Goal: Ask a question

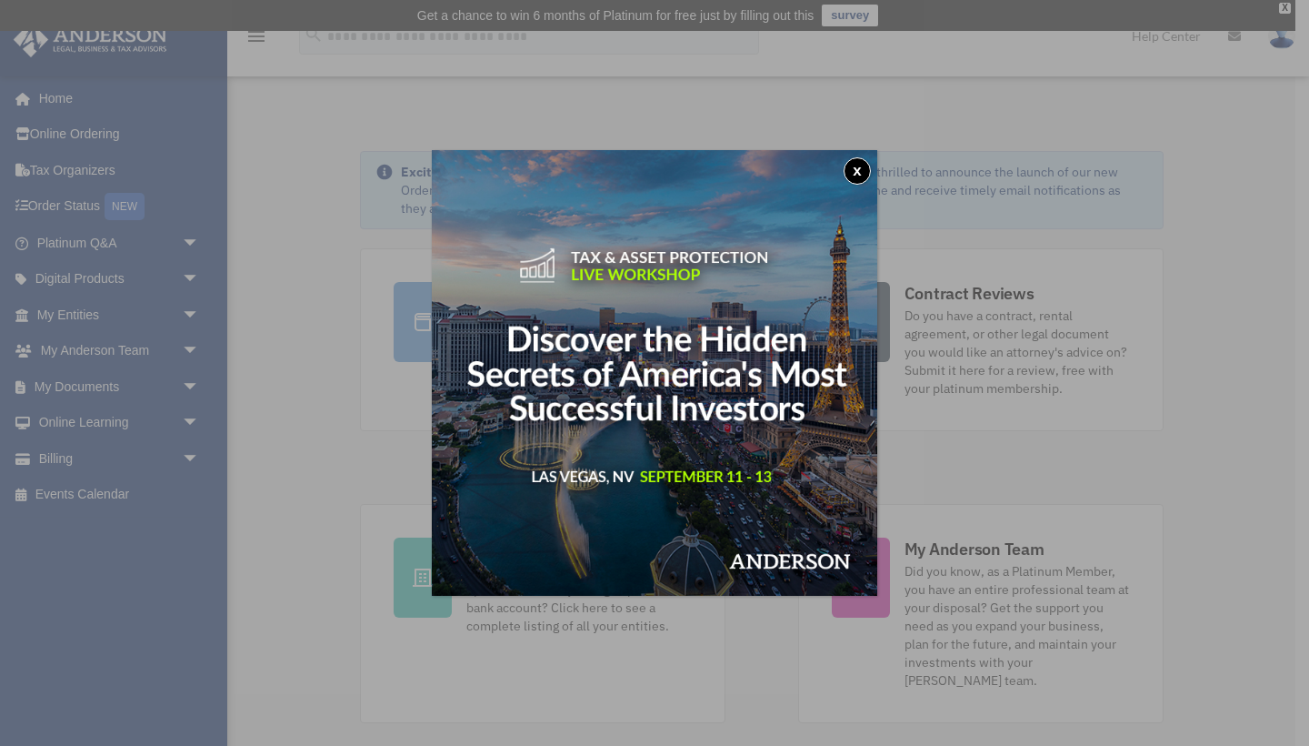
click at [860, 178] on button "x" at bounding box center [857, 170] width 27 height 27
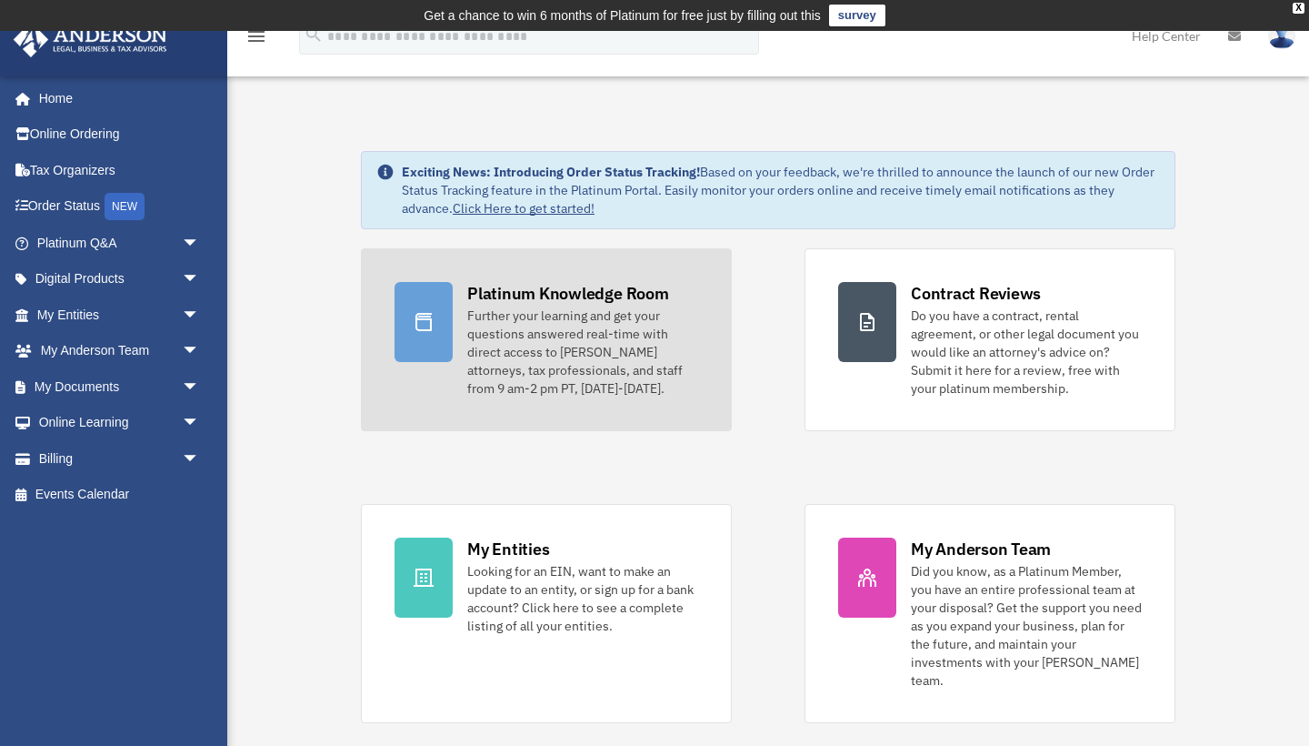
click at [676, 311] on div "Further your learning and get your questions answered real-time with direct acc…" at bounding box center [582, 351] width 231 height 91
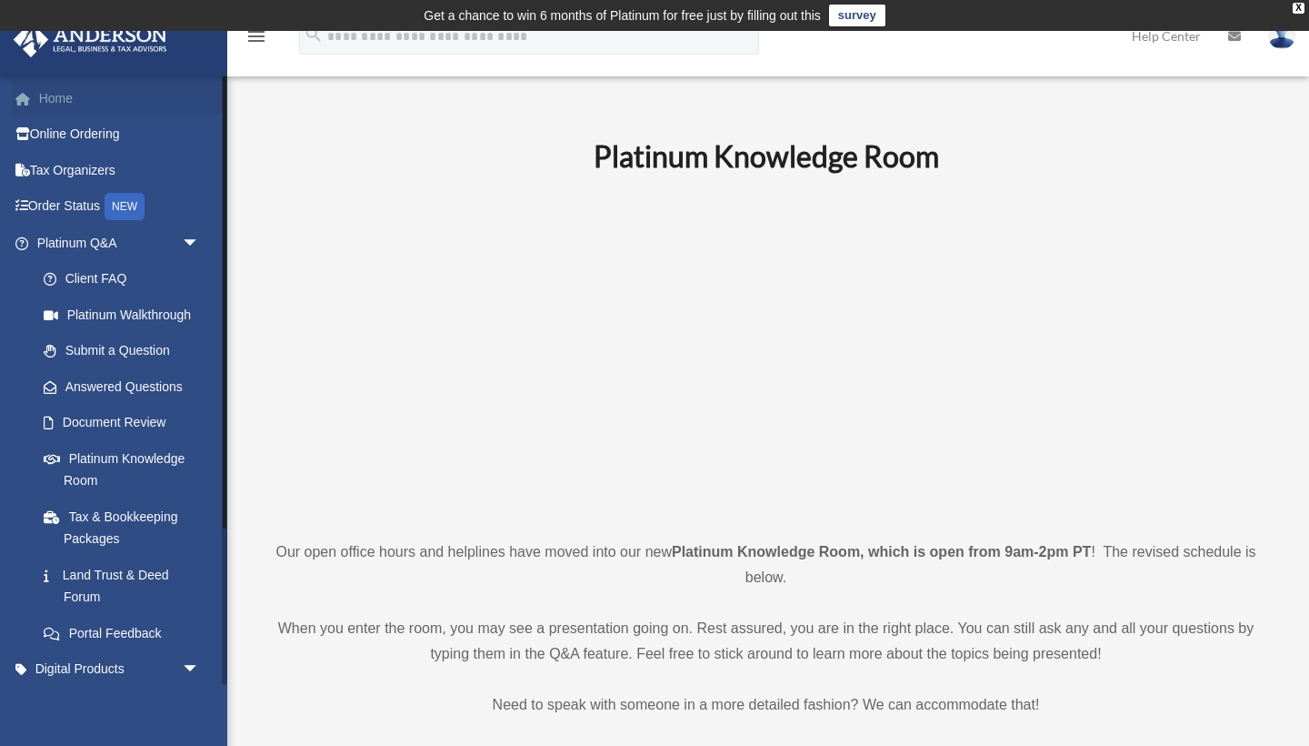
click at [79, 95] on link "Home" at bounding box center [120, 98] width 215 height 36
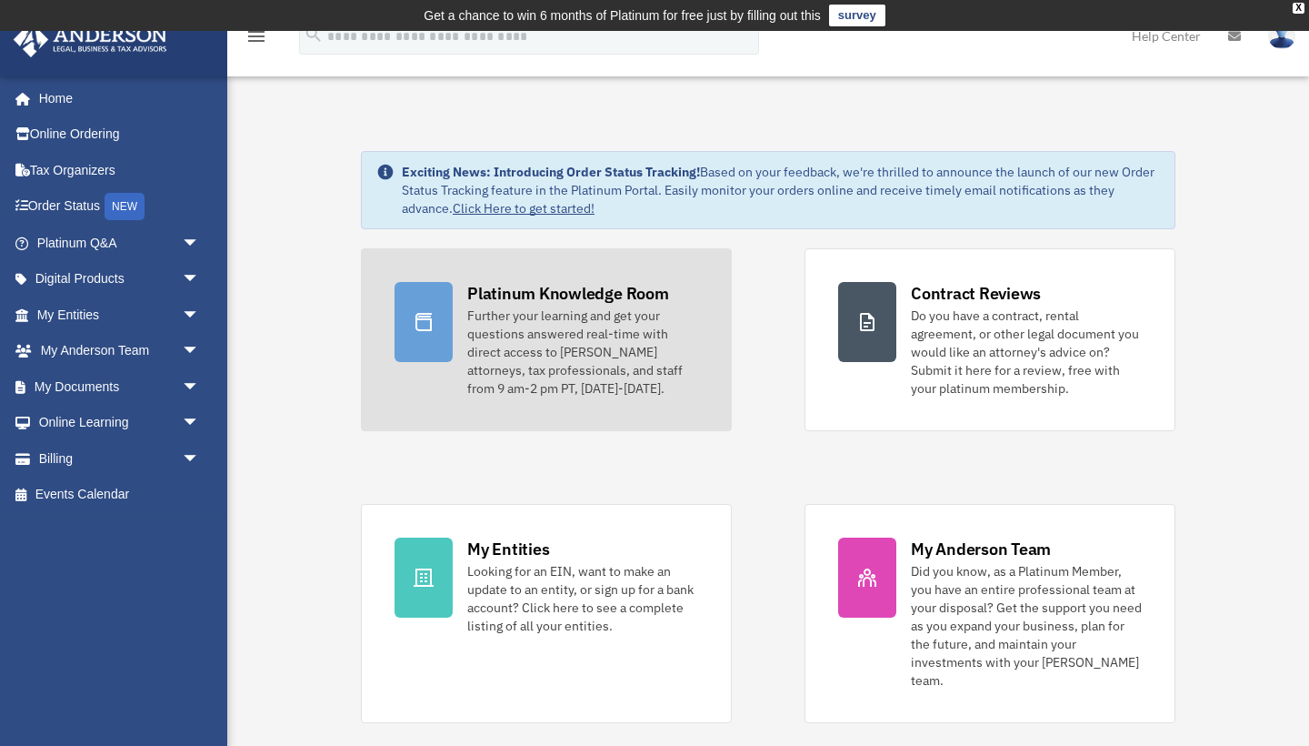
click at [546, 288] on div "Platinum Knowledge Room" at bounding box center [568, 293] width 202 height 23
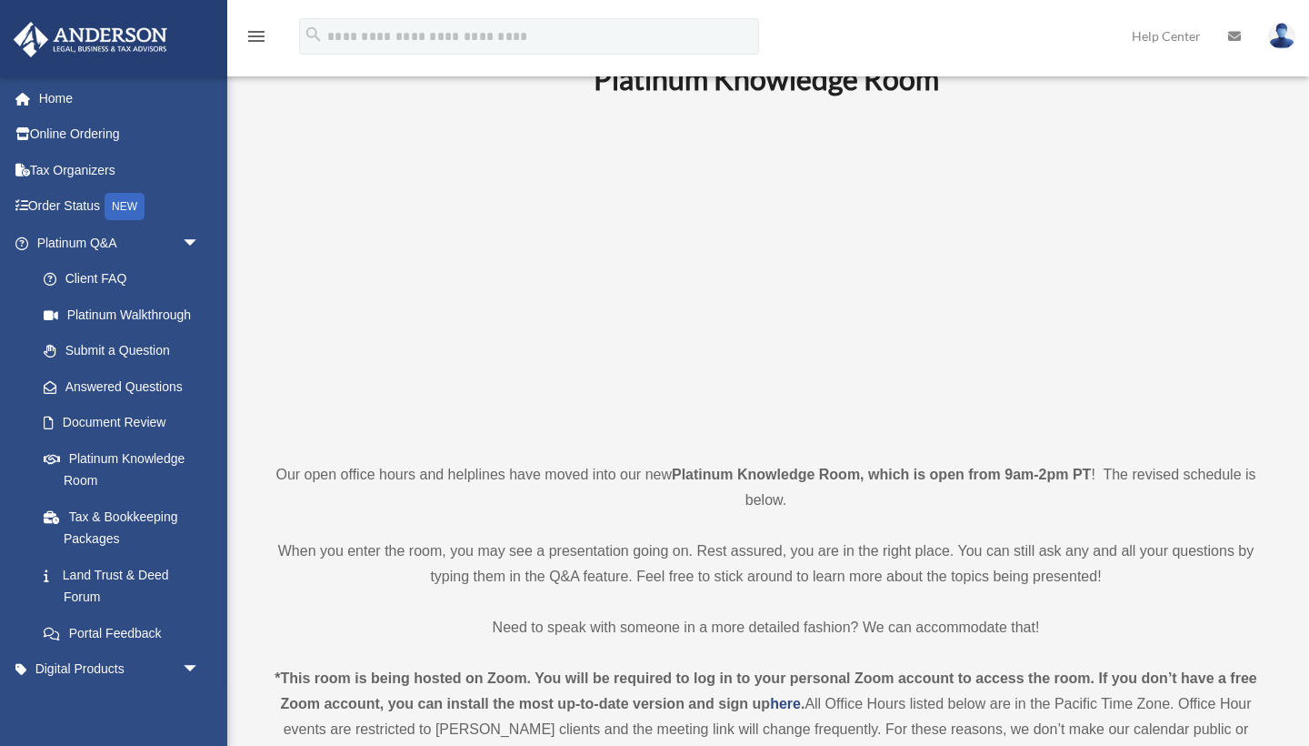
scroll to position [88, 0]
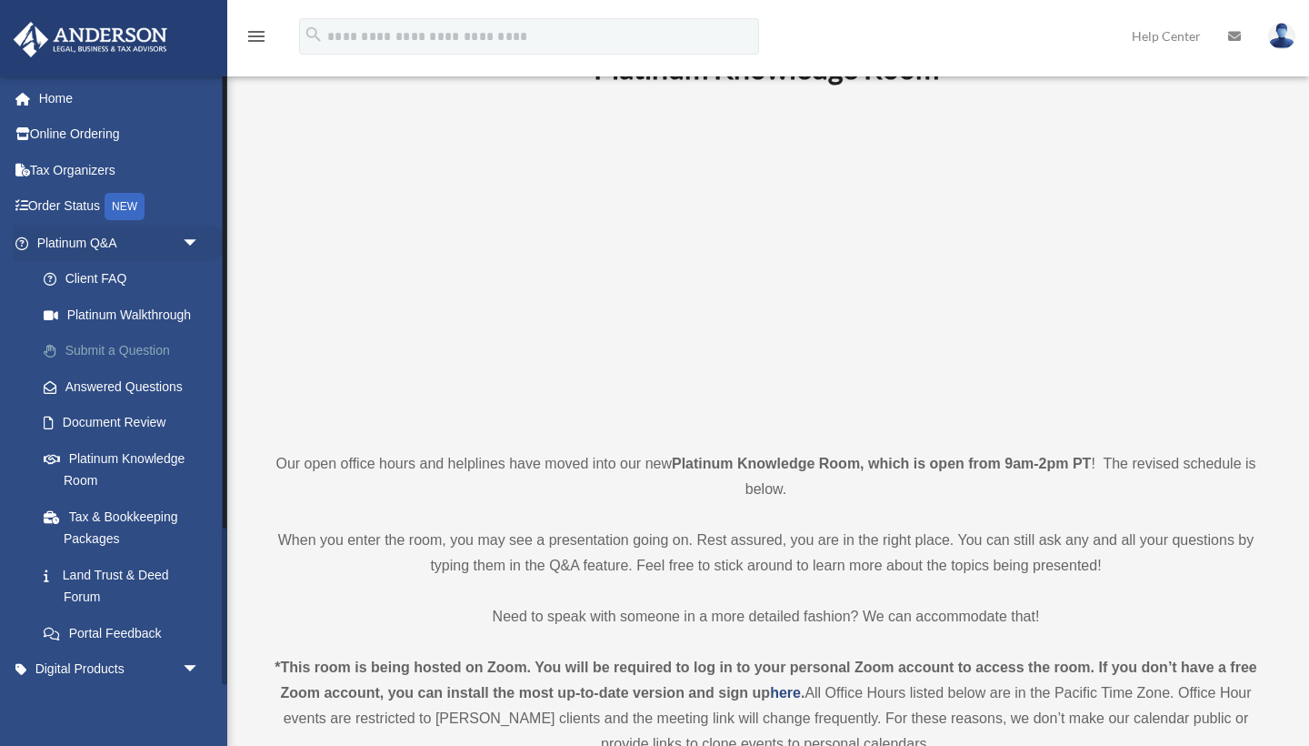
click at [164, 340] on link "Submit a Question" at bounding box center [126, 351] width 202 height 36
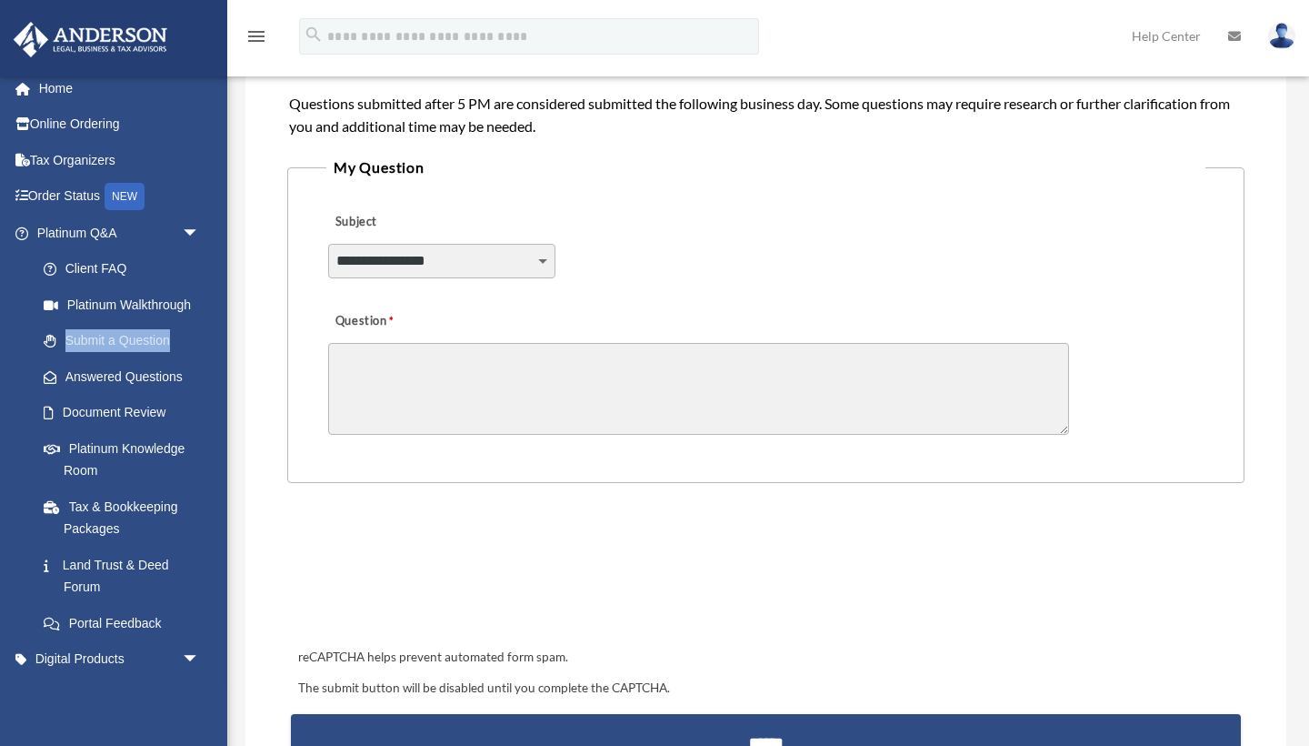
scroll to position [410, 0]
